Goal: Information Seeking & Learning: Learn about a topic

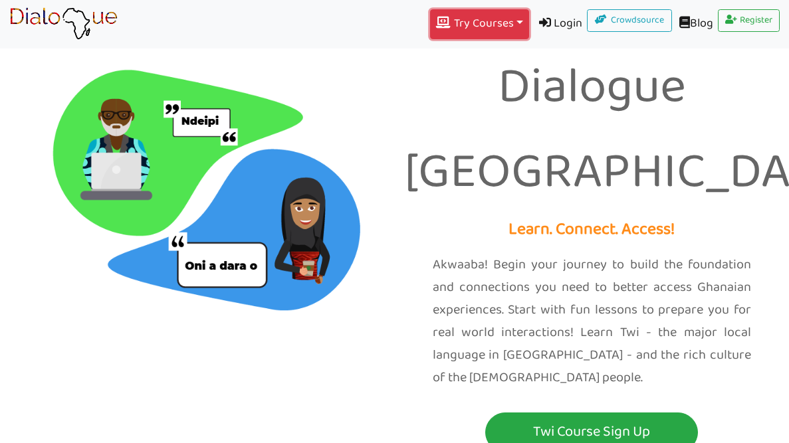
click at [448, 26] on button "Try Courses Toggle Dropdown" at bounding box center [479, 24] width 98 height 30
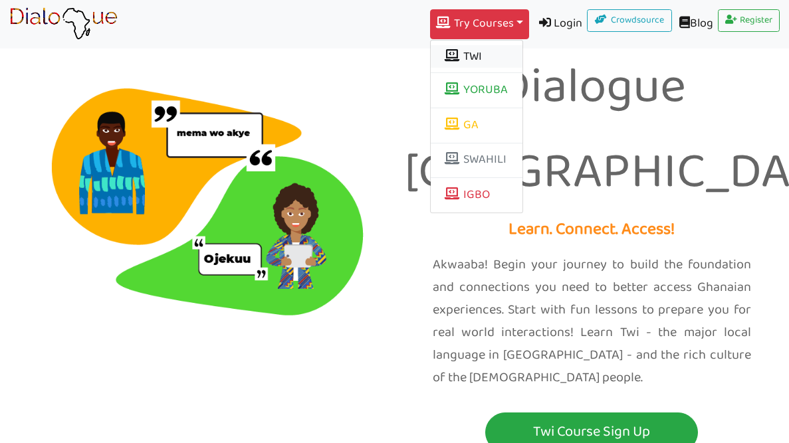
click at [461, 62] on button "TWI" at bounding box center [476, 56] width 92 height 23
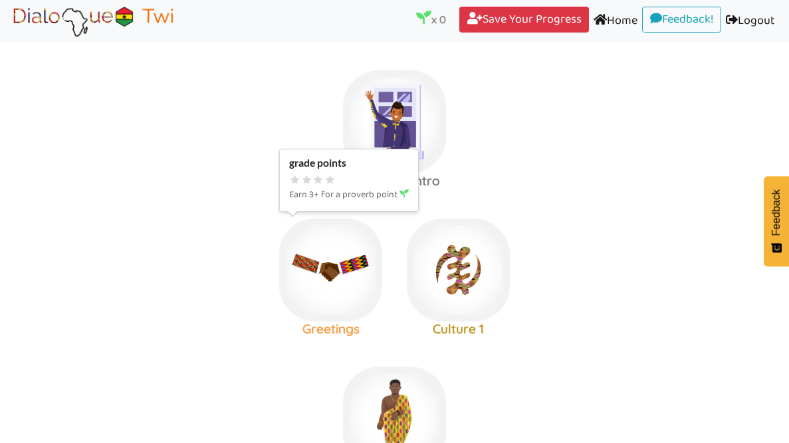
click at [343, 173] on img at bounding box center [394, 121] width 103 height 103
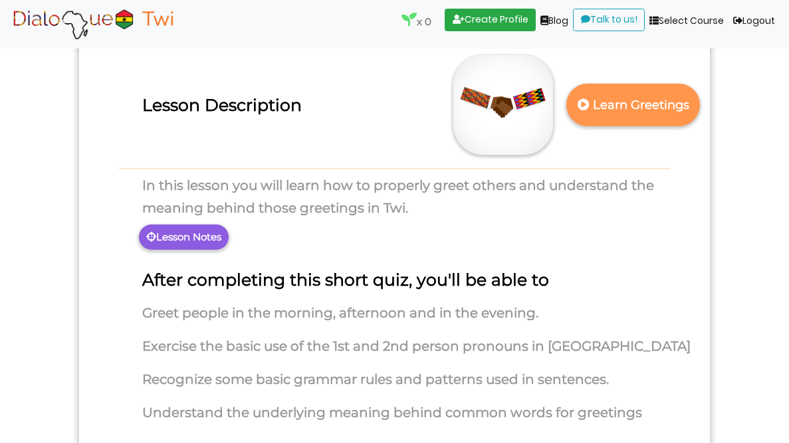
scroll to position [103, 0]
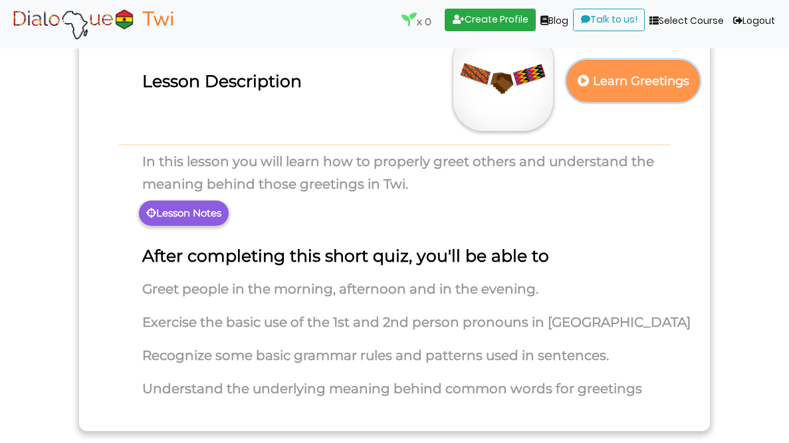
click at [640, 73] on p "Learn Greetings" at bounding box center [633, 81] width 117 height 33
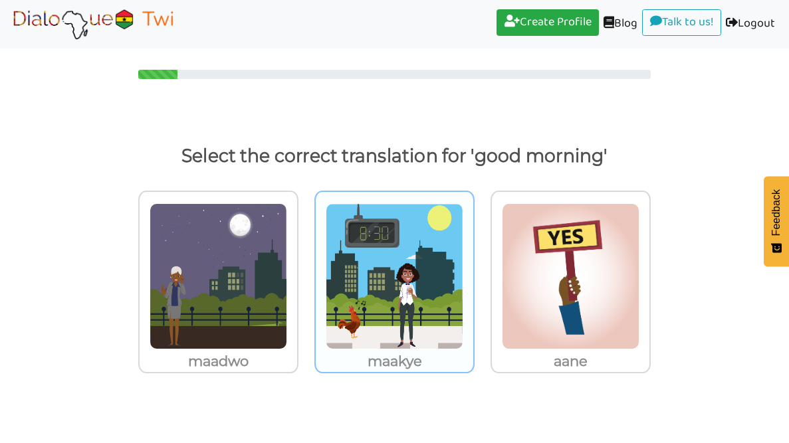
click at [287, 264] on img at bounding box center [218, 276] width 138 height 146
click at [307, 264] on input "maakye" at bounding box center [302, 269] width 10 height 10
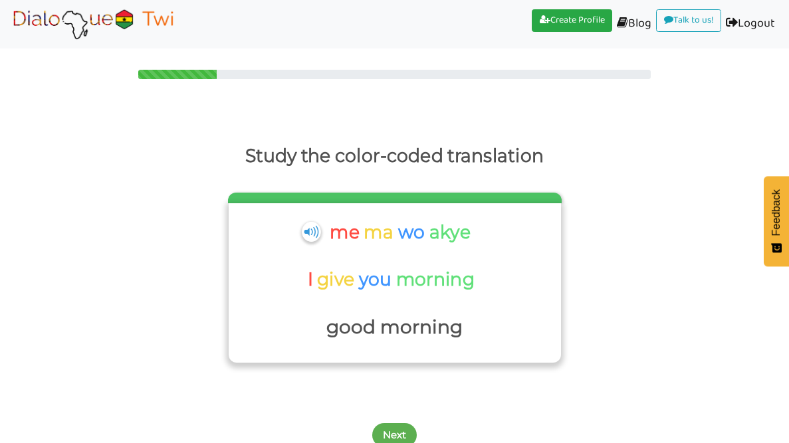
scroll to position [10, 0]
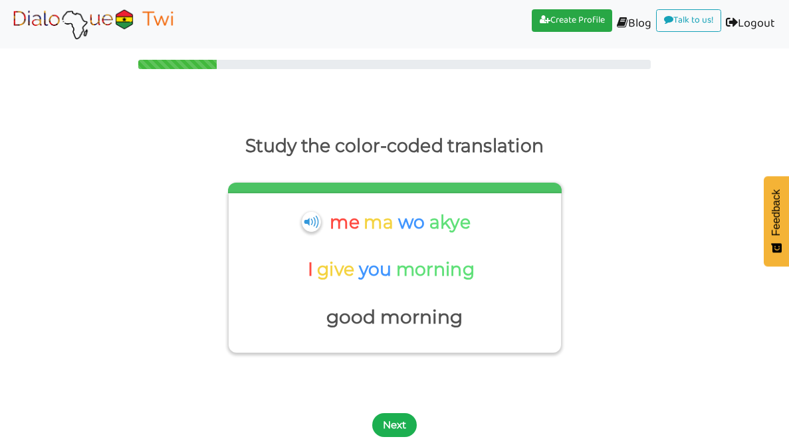
click at [403, 421] on button "Next" at bounding box center [394, 425] width 45 height 24
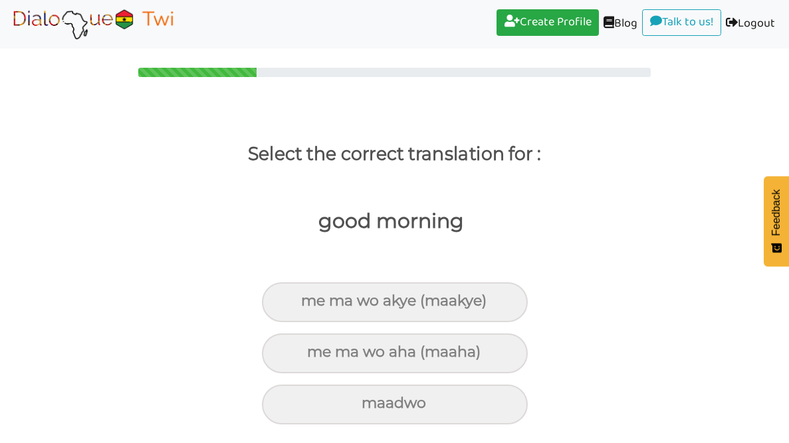
scroll to position [1, 0]
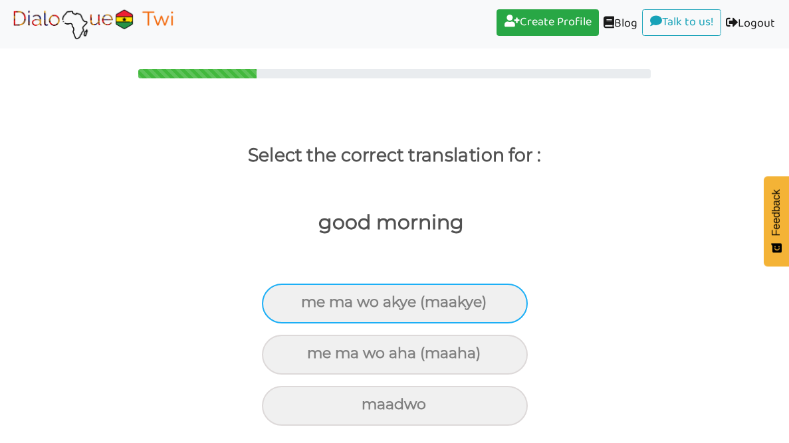
click at [317, 300] on div "me ma wo akye (maakye)" at bounding box center [395, 304] width 266 height 40
click at [311, 300] on input "me ma wo akye (maakye)" at bounding box center [306, 302] width 9 height 9
radio input "true"
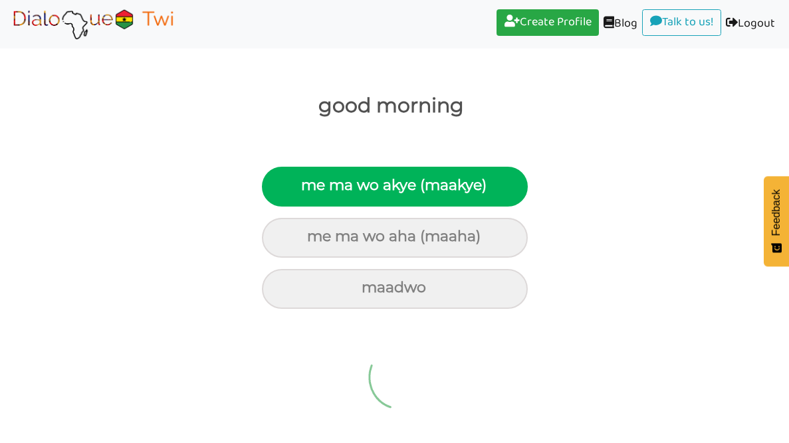
scroll to position [0, 0]
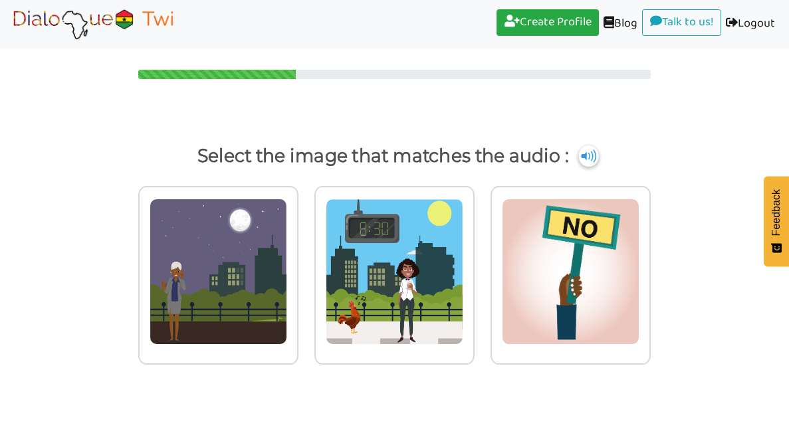
click at [582, 155] on img at bounding box center [589, 155] width 20 height 21
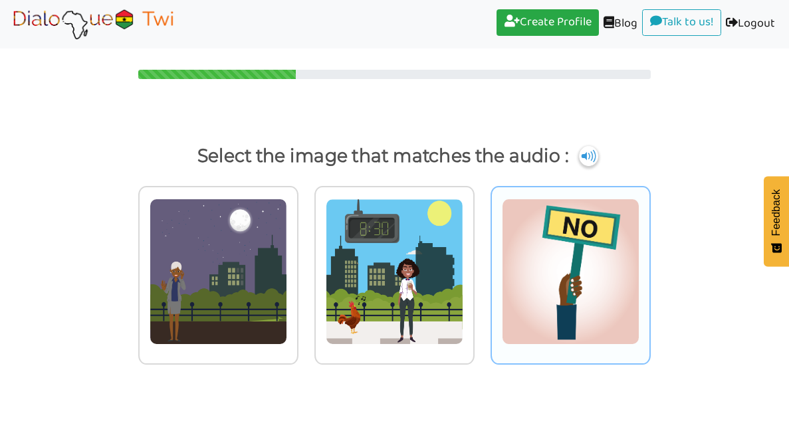
click at [287, 254] on img at bounding box center [218, 272] width 138 height 146
click at [307, 259] on input "radio" at bounding box center [302, 264] width 10 height 10
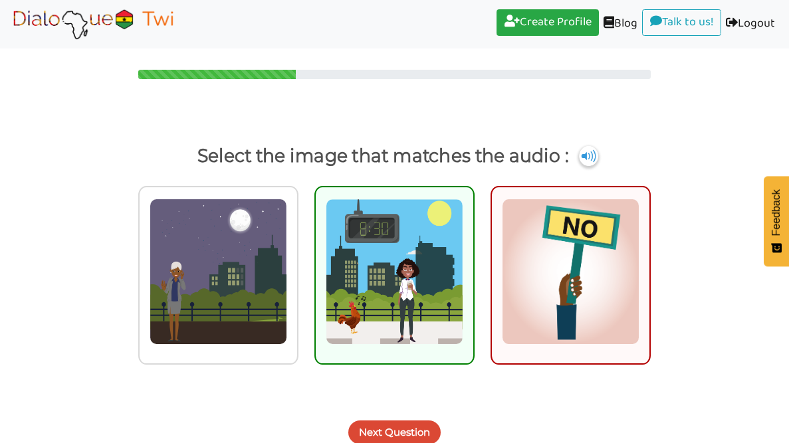
click at [393, 246] on img at bounding box center [395, 272] width 138 height 146
click at [473, 259] on input "radio" at bounding box center [478, 264] width 10 height 10
click at [380, 426] on button "Next Question" at bounding box center [394, 433] width 92 height 24
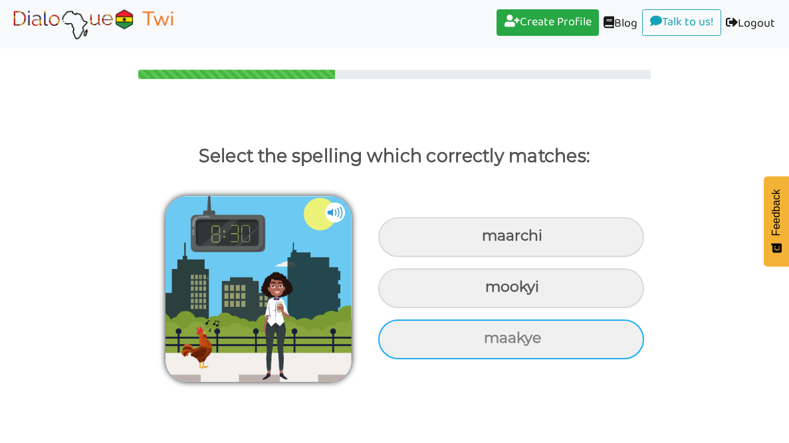
click at [450, 257] on div "maakye" at bounding box center [511, 237] width 266 height 40
click at [479, 240] on input "maakye" at bounding box center [483, 236] width 9 height 9
radio input "true"
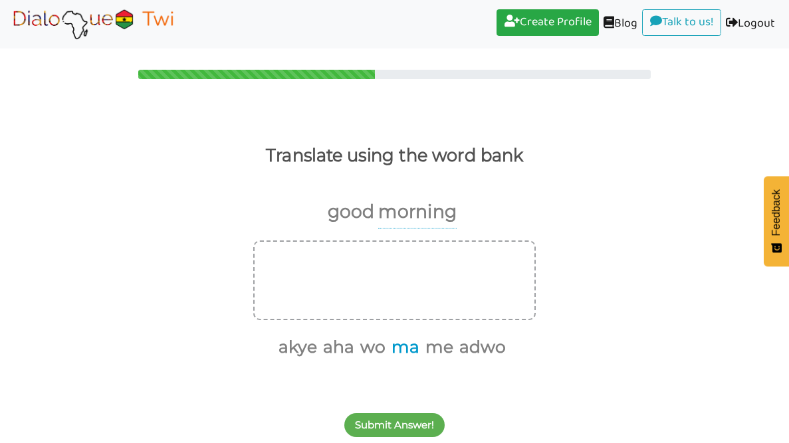
click at [407, 354] on button "ma" at bounding box center [403, 347] width 33 height 25
click at [322, 339] on button "akye" at bounding box center [311, 347] width 43 height 25
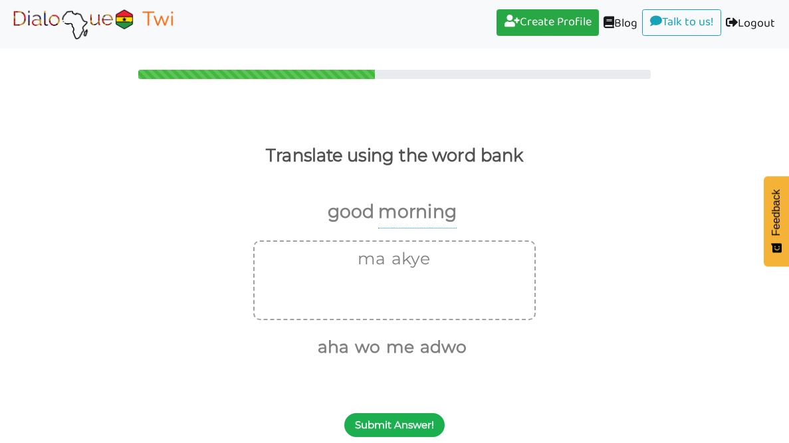
click at [384, 421] on button "Submit Answer!" at bounding box center [394, 425] width 100 height 24
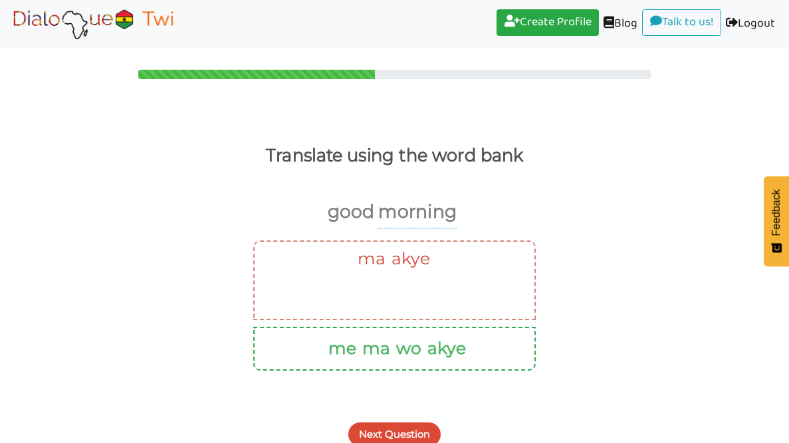
click at [413, 259] on button "akye" at bounding box center [408, 258] width 43 height 25
click at [393, 254] on button "ma" at bounding box center [391, 258] width 33 height 25
click at [376, 351] on button "ma" at bounding box center [373, 348] width 33 height 25
click at [387, 348] on button "ma" at bounding box center [373, 348] width 33 height 25
click at [461, 359] on button "akye" at bounding box center [444, 348] width 43 height 25
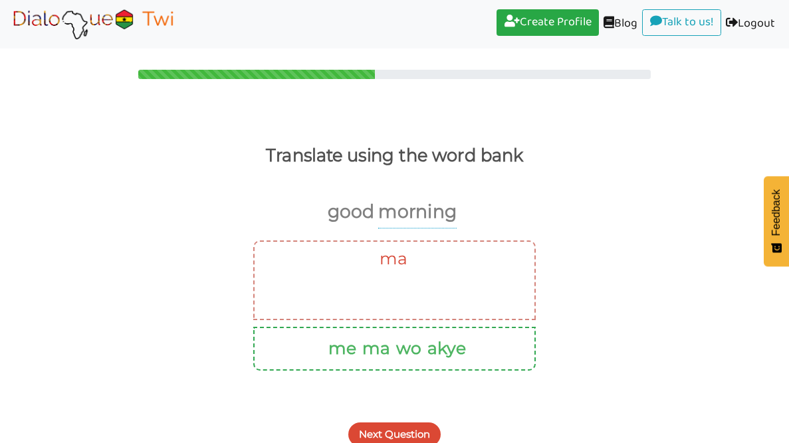
click at [444, 355] on button "akye" at bounding box center [444, 348] width 43 height 25
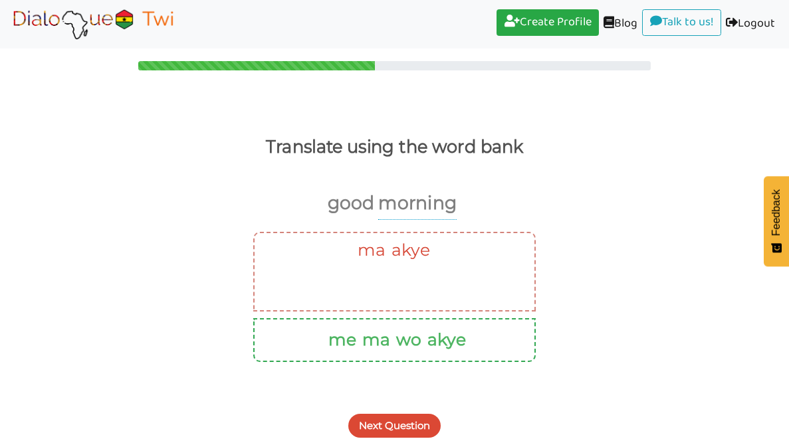
click at [404, 428] on button "Next Question" at bounding box center [394, 426] width 92 height 24
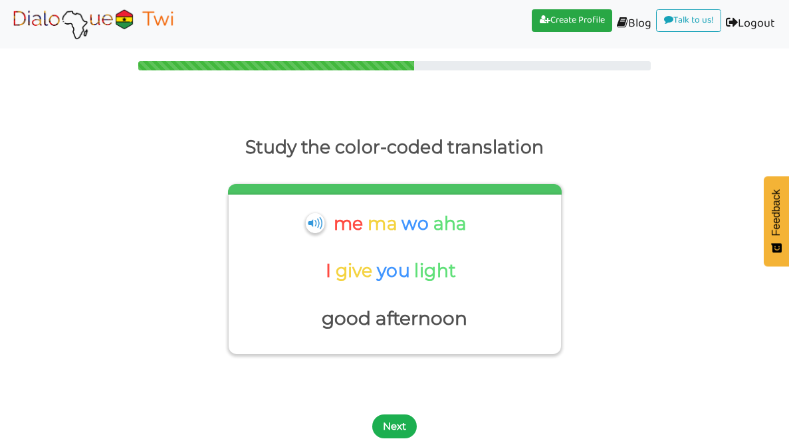
click at [385, 424] on button "Next" at bounding box center [394, 427] width 45 height 24
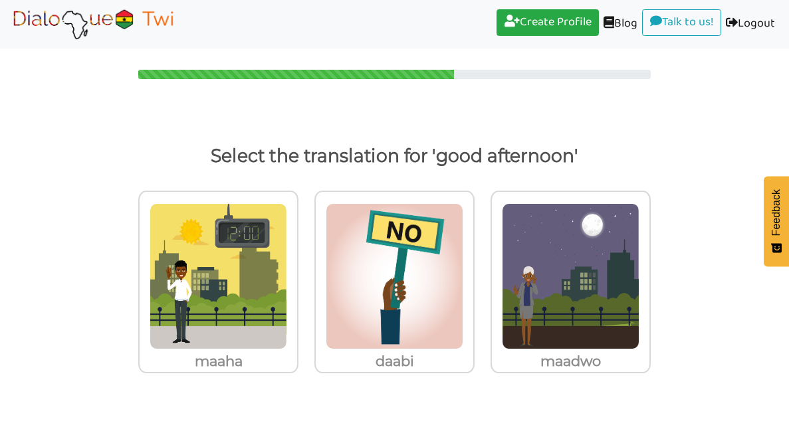
scroll to position [0, 0]
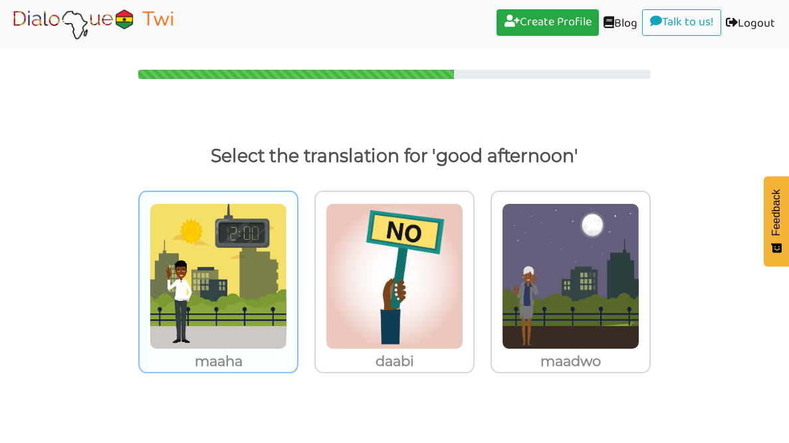
click at [184, 262] on img at bounding box center [218, 276] width 138 height 146
click at [297, 264] on input "maaha" at bounding box center [302, 269] width 10 height 10
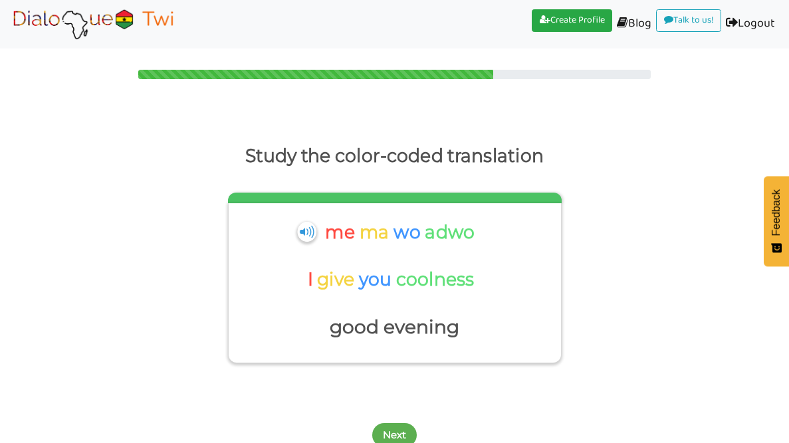
click at [405, 436] on button "Next" at bounding box center [394, 435] width 45 height 24
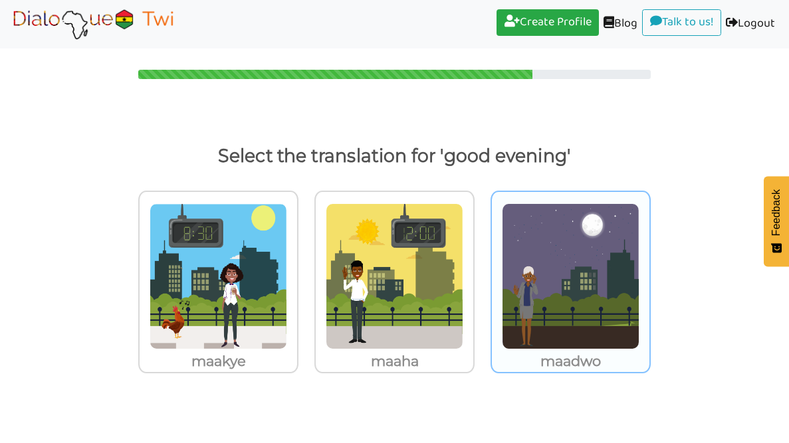
click at [287, 330] on img at bounding box center [218, 276] width 138 height 146
click at [307, 274] on input "maadwo" at bounding box center [302, 269] width 10 height 10
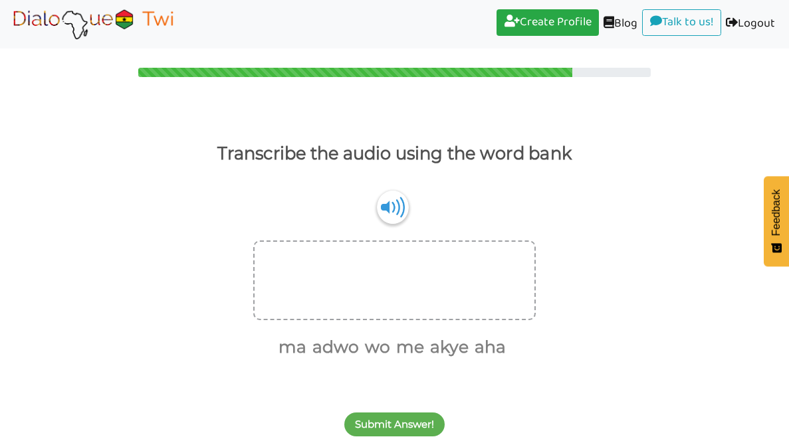
scroll to position [1, 0]
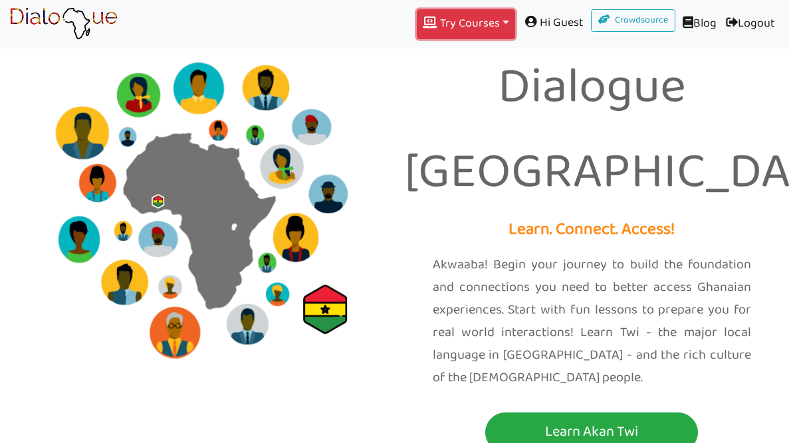
click at [447, 19] on button "Try Courses Toggle Dropdown" at bounding box center [466, 24] width 98 height 30
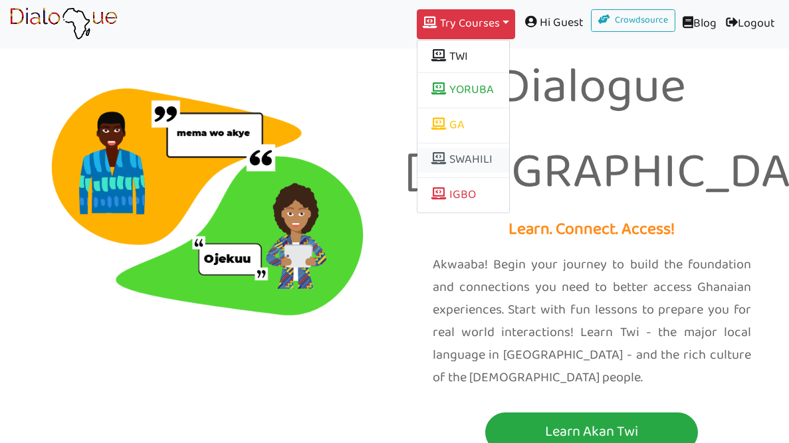
click at [440, 163] on link "SWAHILI" at bounding box center [463, 160] width 92 height 25
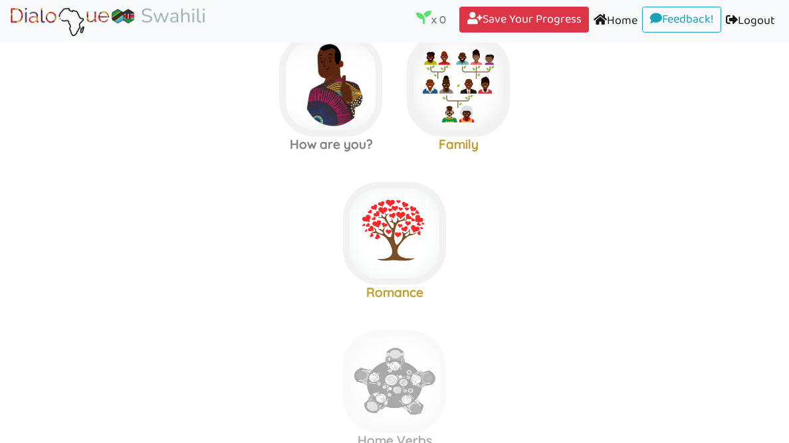
scroll to position [486, 0]
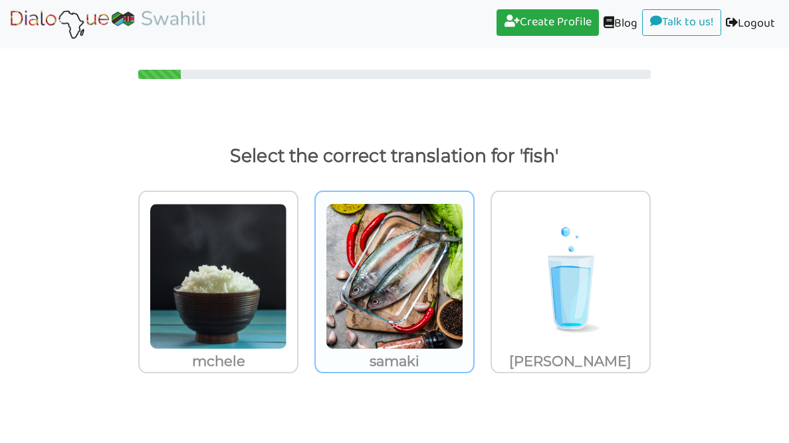
click at [287, 225] on img at bounding box center [218, 276] width 138 height 146
click at [307, 264] on input "samaki" at bounding box center [302, 269] width 10 height 10
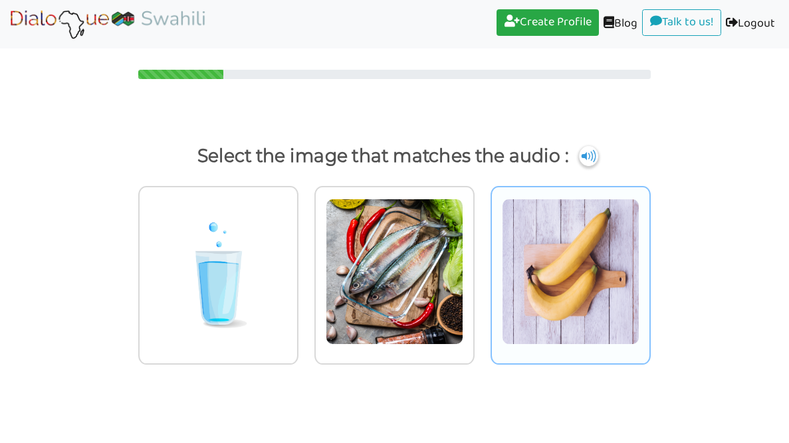
click at [287, 221] on img at bounding box center [218, 272] width 138 height 146
click at [307, 259] on input "radio" at bounding box center [302, 264] width 10 height 10
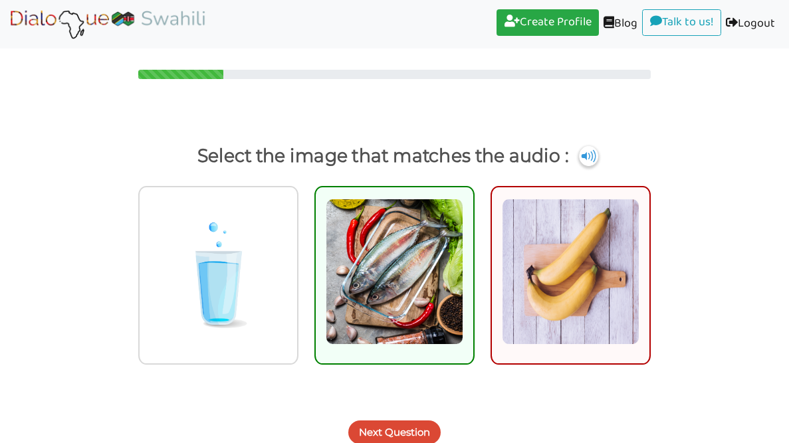
click at [373, 223] on img at bounding box center [395, 272] width 138 height 146
click at [473, 259] on input "radio" at bounding box center [478, 264] width 10 height 10
